Goal: Complete application form

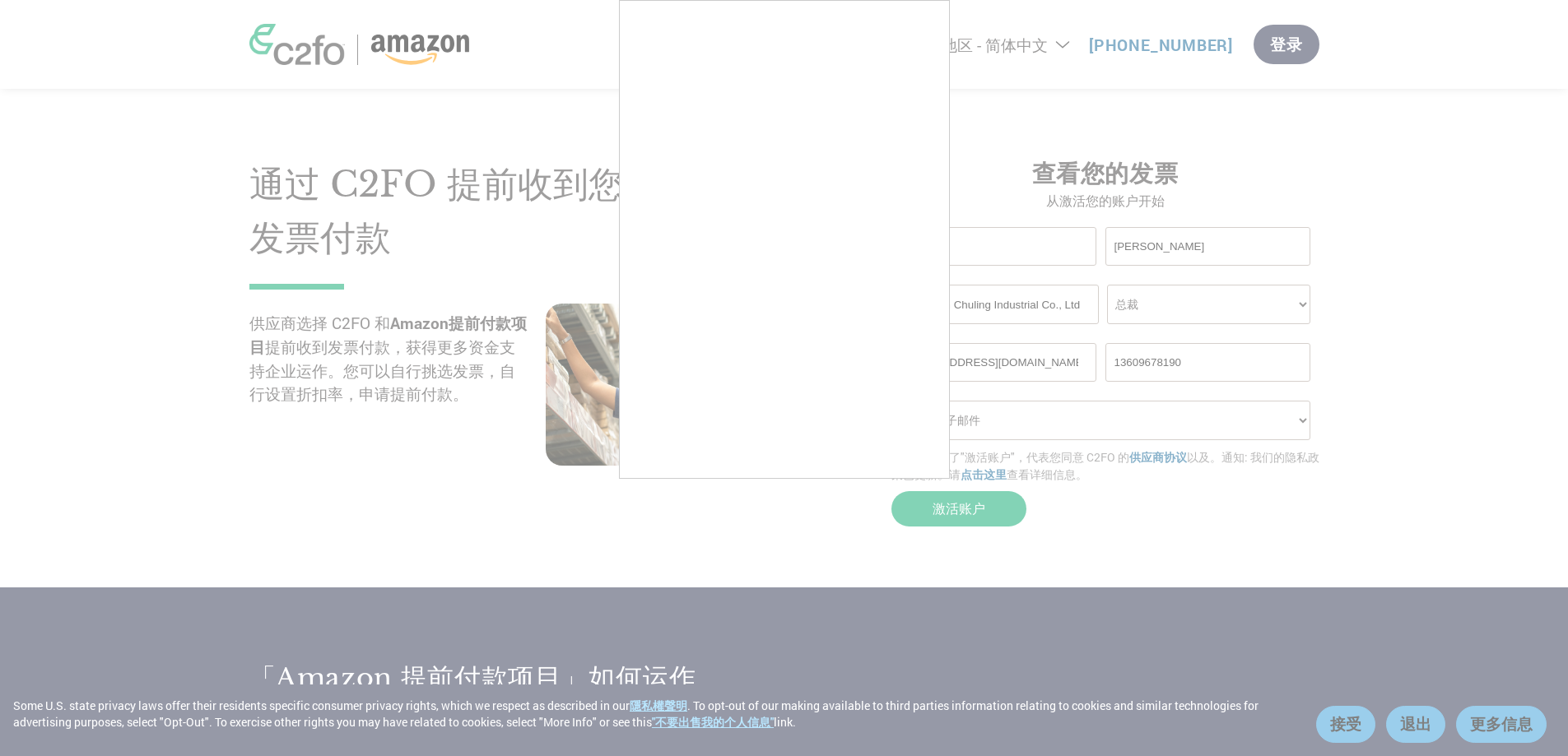
select select "zh-CN"
select select "PRESIDENT"
select select "Email"
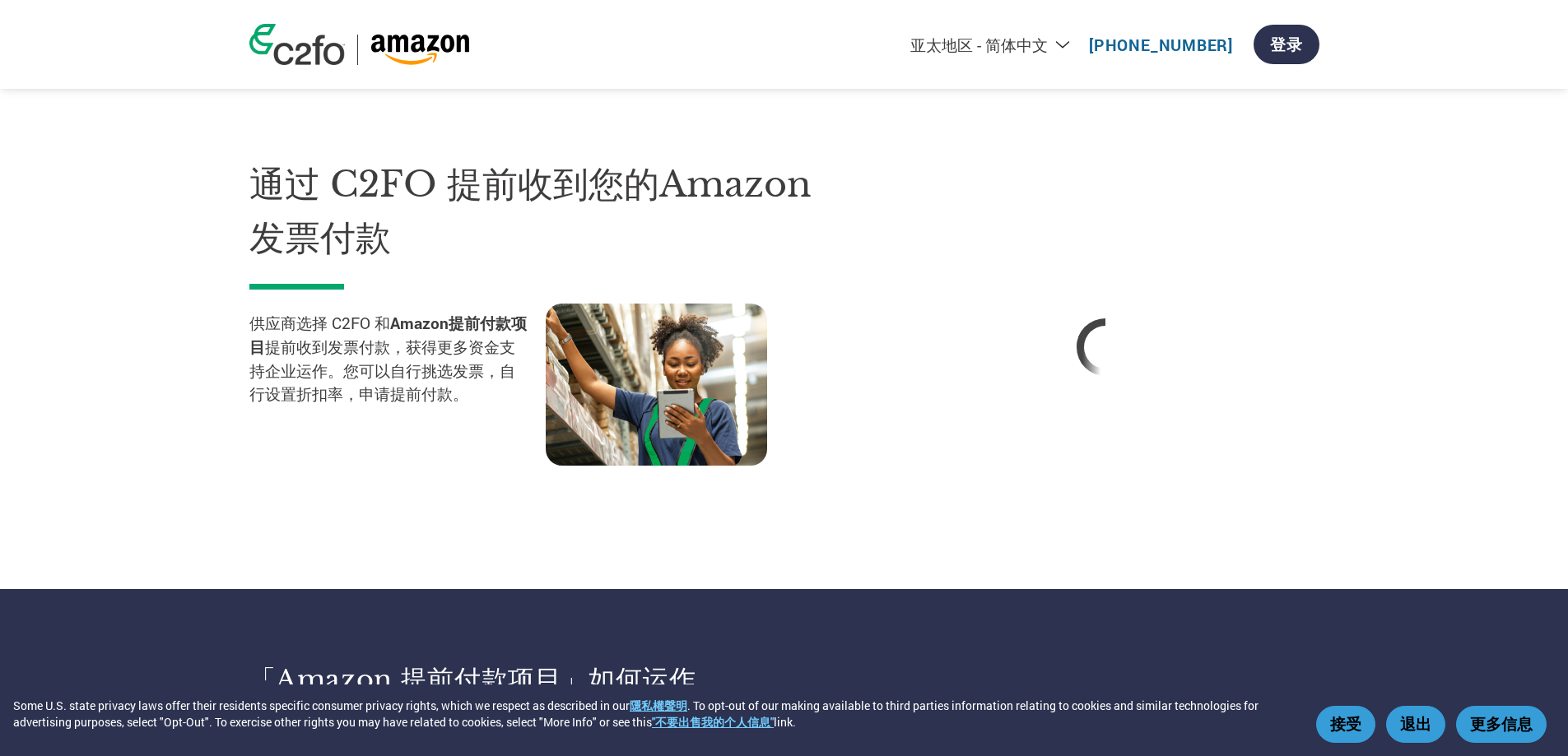
select select "zh-CN"
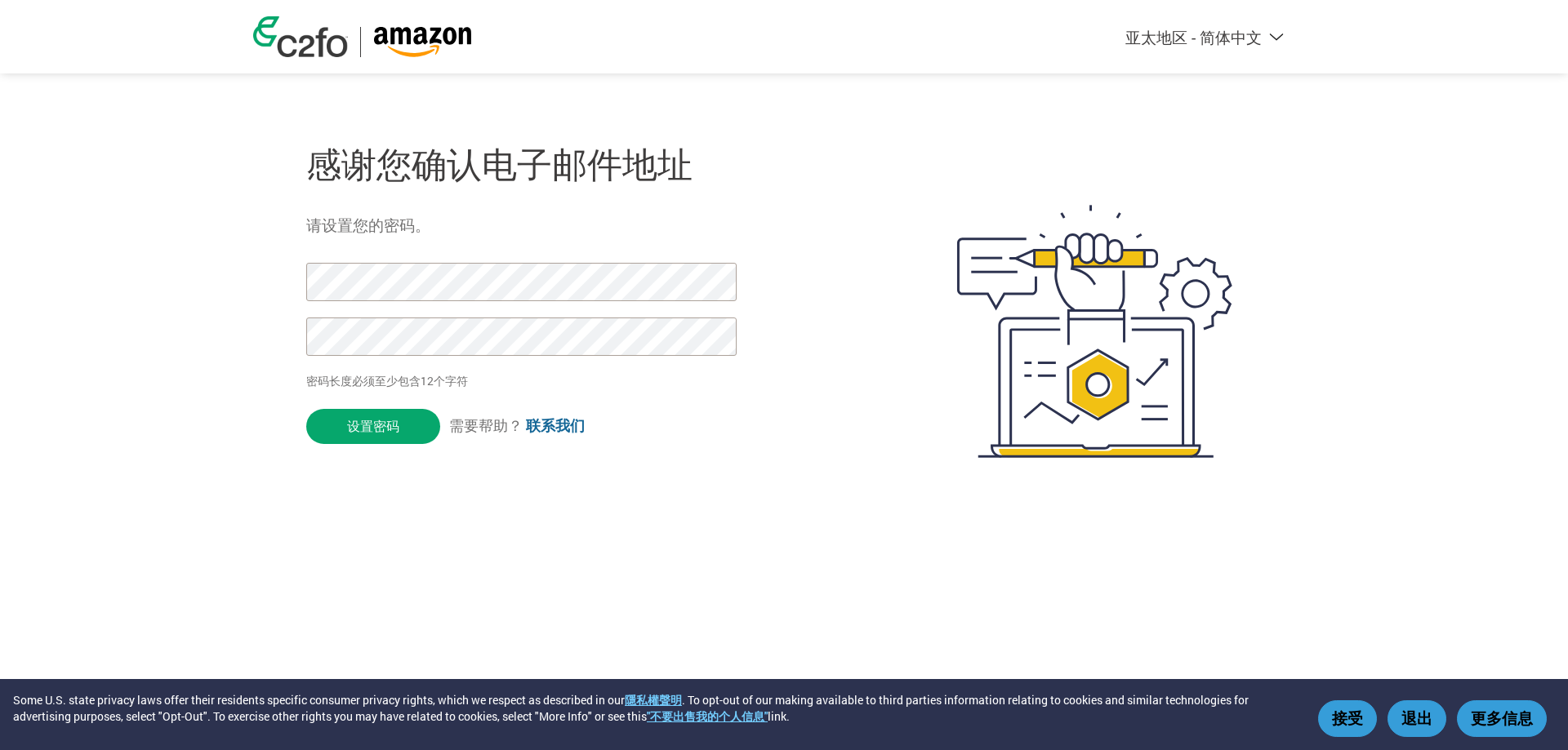
select select "zh-CN"
click at [354, 436] on input "设置密码" at bounding box center [373, 427] width 134 height 35
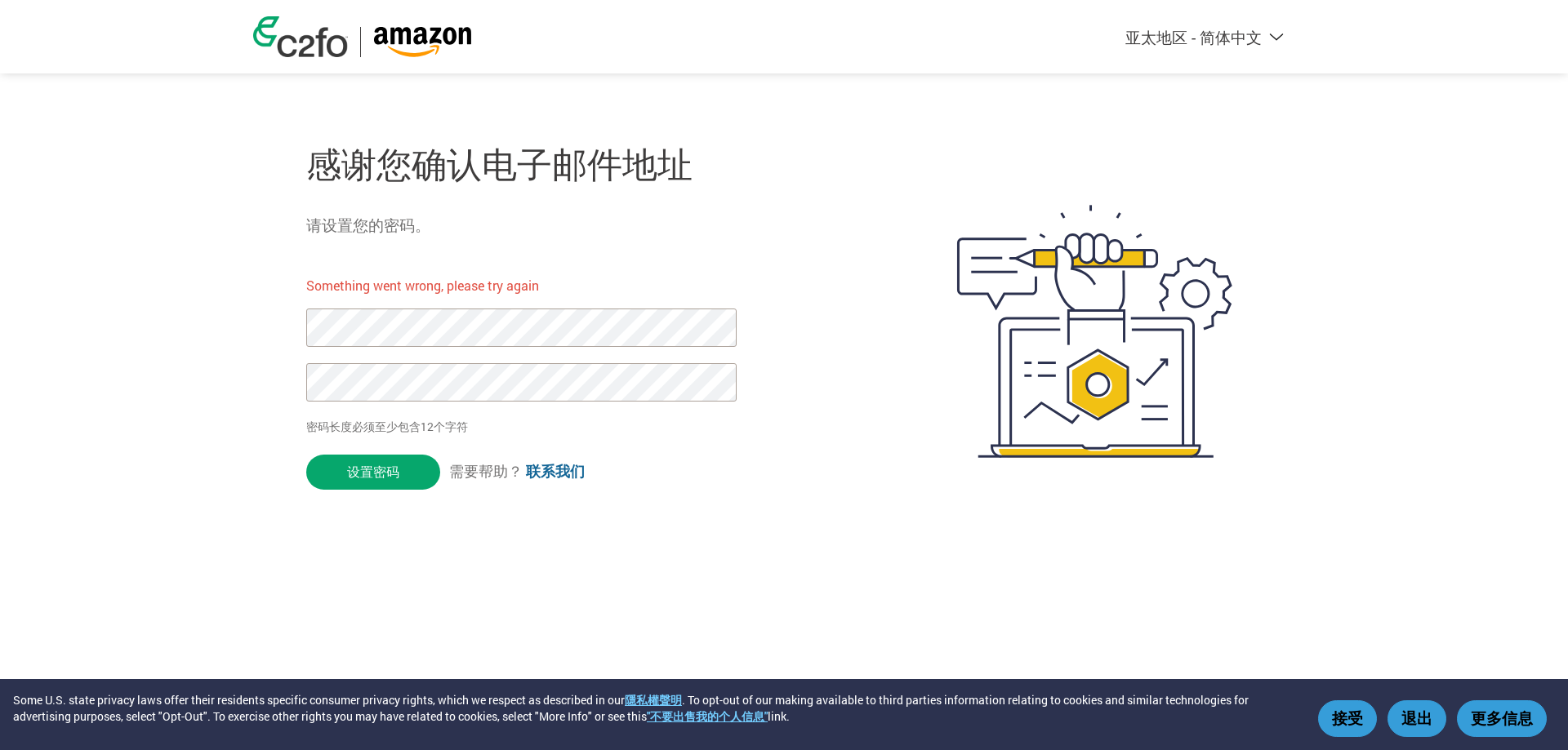
click at [1340, 713] on button "接受" at bounding box center [1347, 719] width 59 height 37
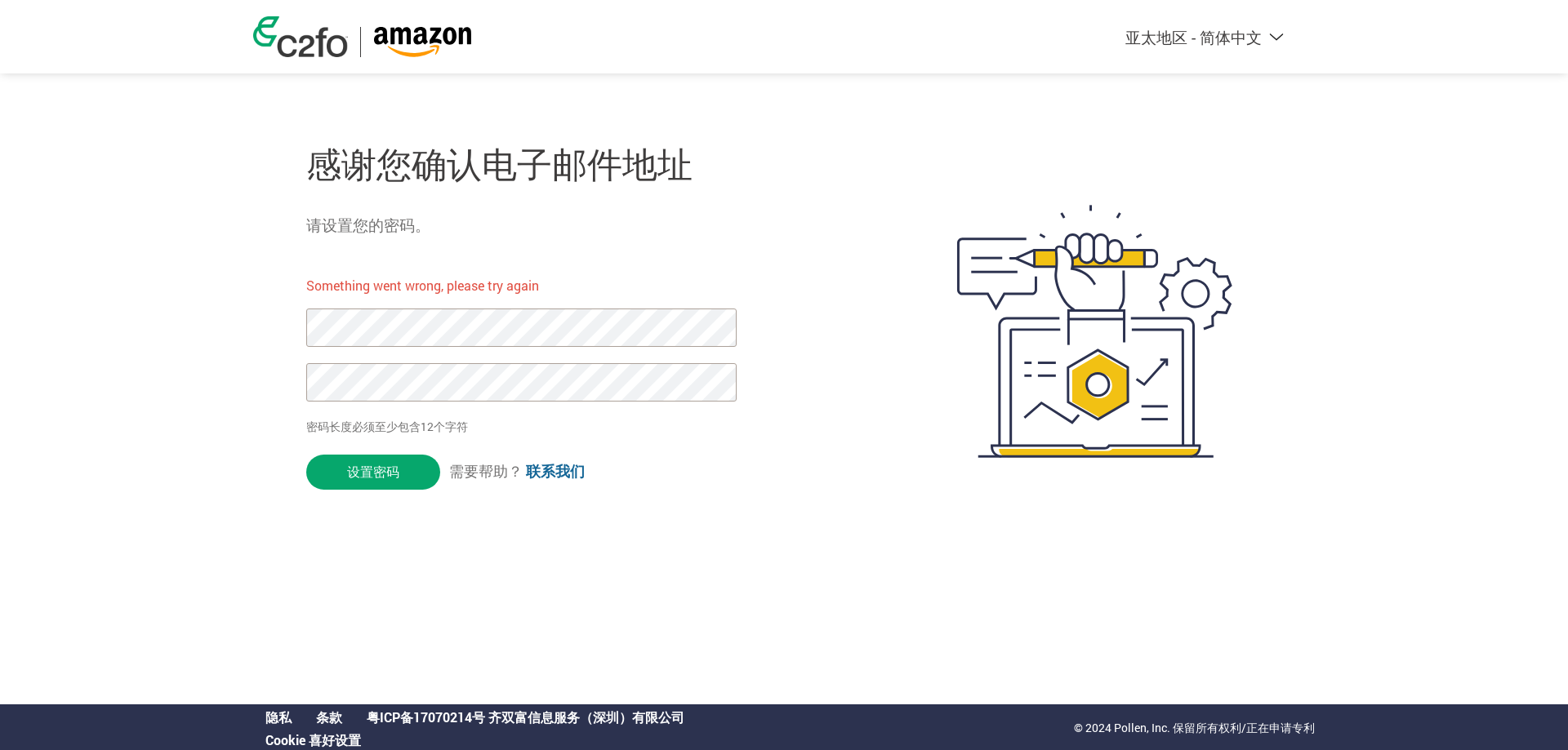
click at [337, 41] on img at bounding box center [300, 37] width 95 height 40
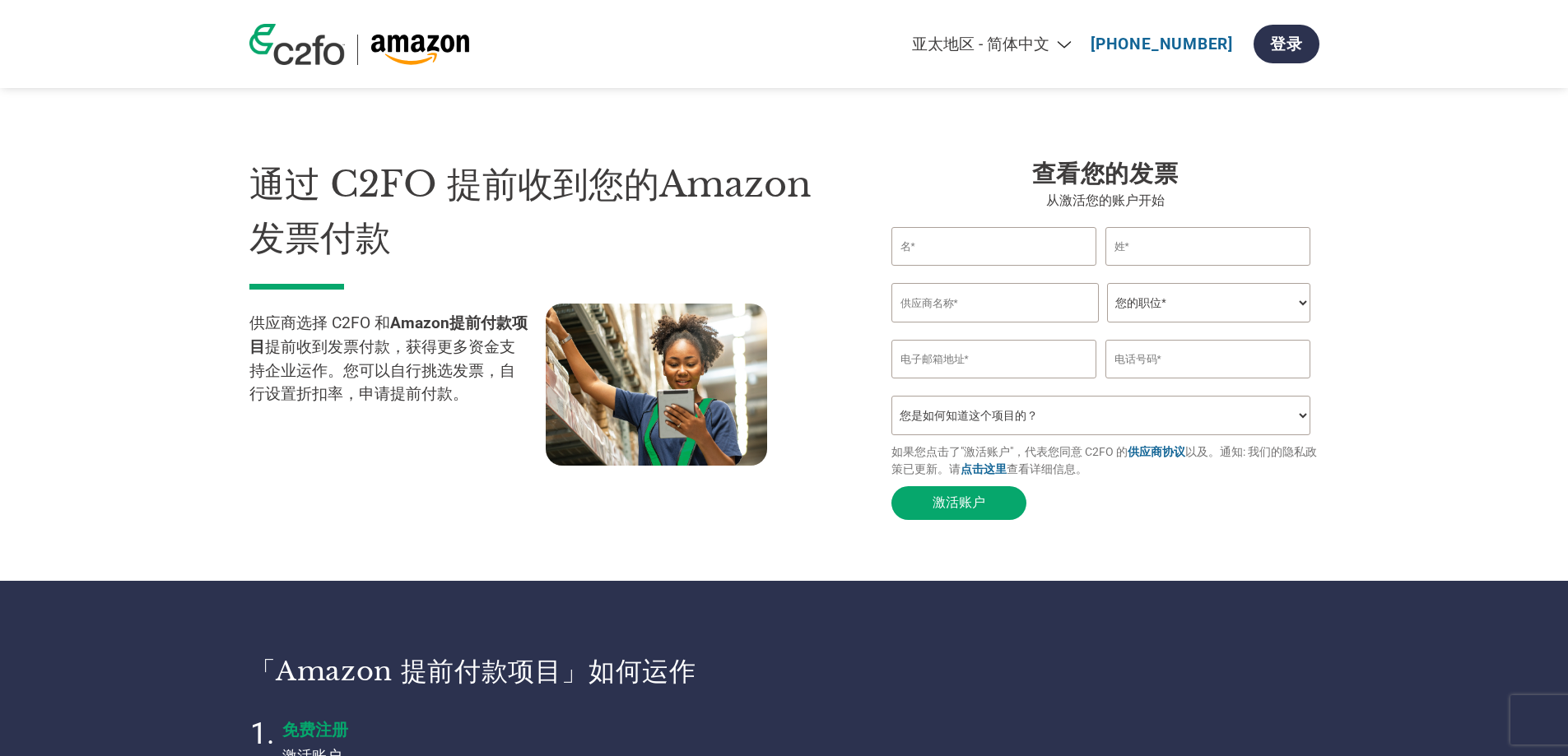
select select "zh-CN"
